Goal: Navigation & Orientation: Understand site structure

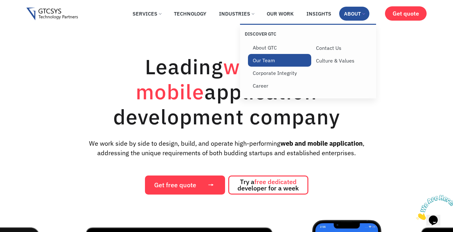
click at [279, 59] on link "Our Team" at bounding box center [279, 60] width 63 height 13
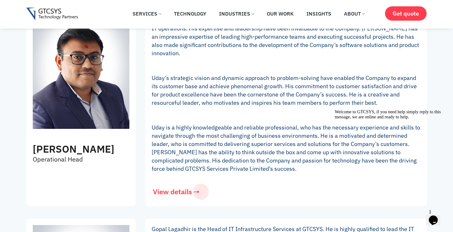
scroll to position [413, 0]
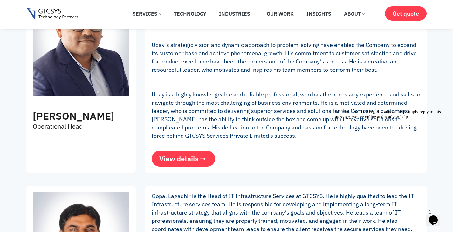
click at [199, 154] on link "View details" at bounding box center [184, 159] width 64 height 16
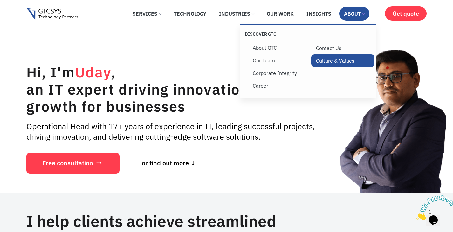
click at [312, 57] on link "Culture & Values" at bounding box center [342, 60] width 63 height 13
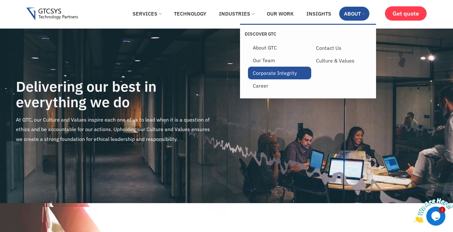
click at [280, 73] on link "Corporate Integrity" at bounding box center [279, 73] width 63 height 13
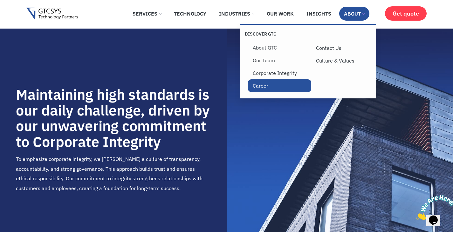
click at [268, 83] on link "Career" at bounding box center [279, 85] width 63 height 13
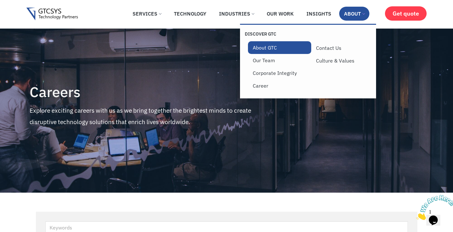
click at [267, 49] on link "About GTC" at bounding box center [279, 47] width 63 height 13
